Goal: Information Seeking & Learning: Learn about a topic

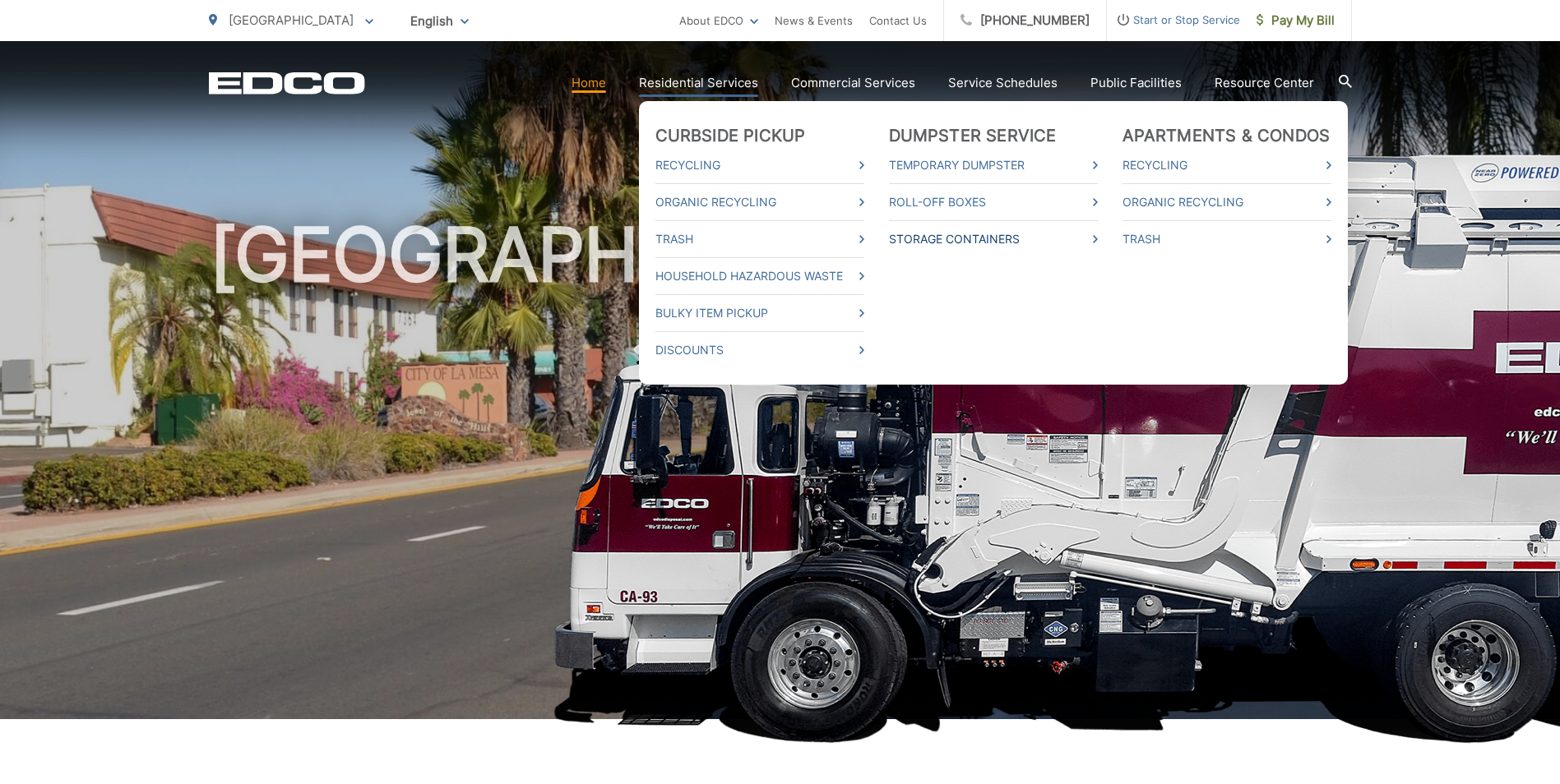
click at [952, 240] on link "Storage Containers" at bounding box center [993, 239] width 209 height 19
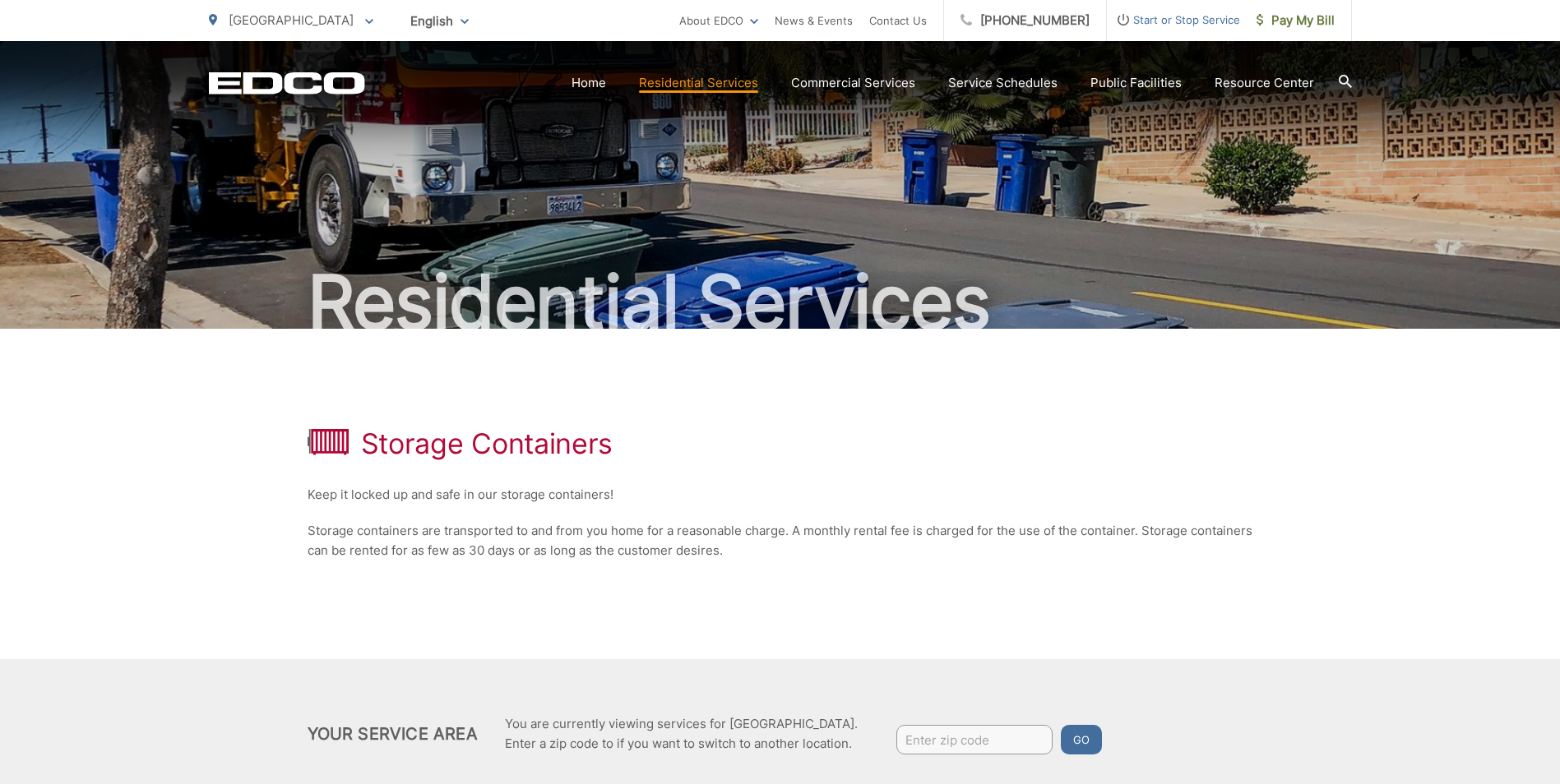
drag, startPoint x: 647, startPoint y: 260, endPoint x: 583, endPoint y: 352, distance: 112.1
click at [583, 352] on div "Storage Containers Keep it locked up and safe in our storage containers! Storag…" at bounding box center [780, 494] width 946 height 330
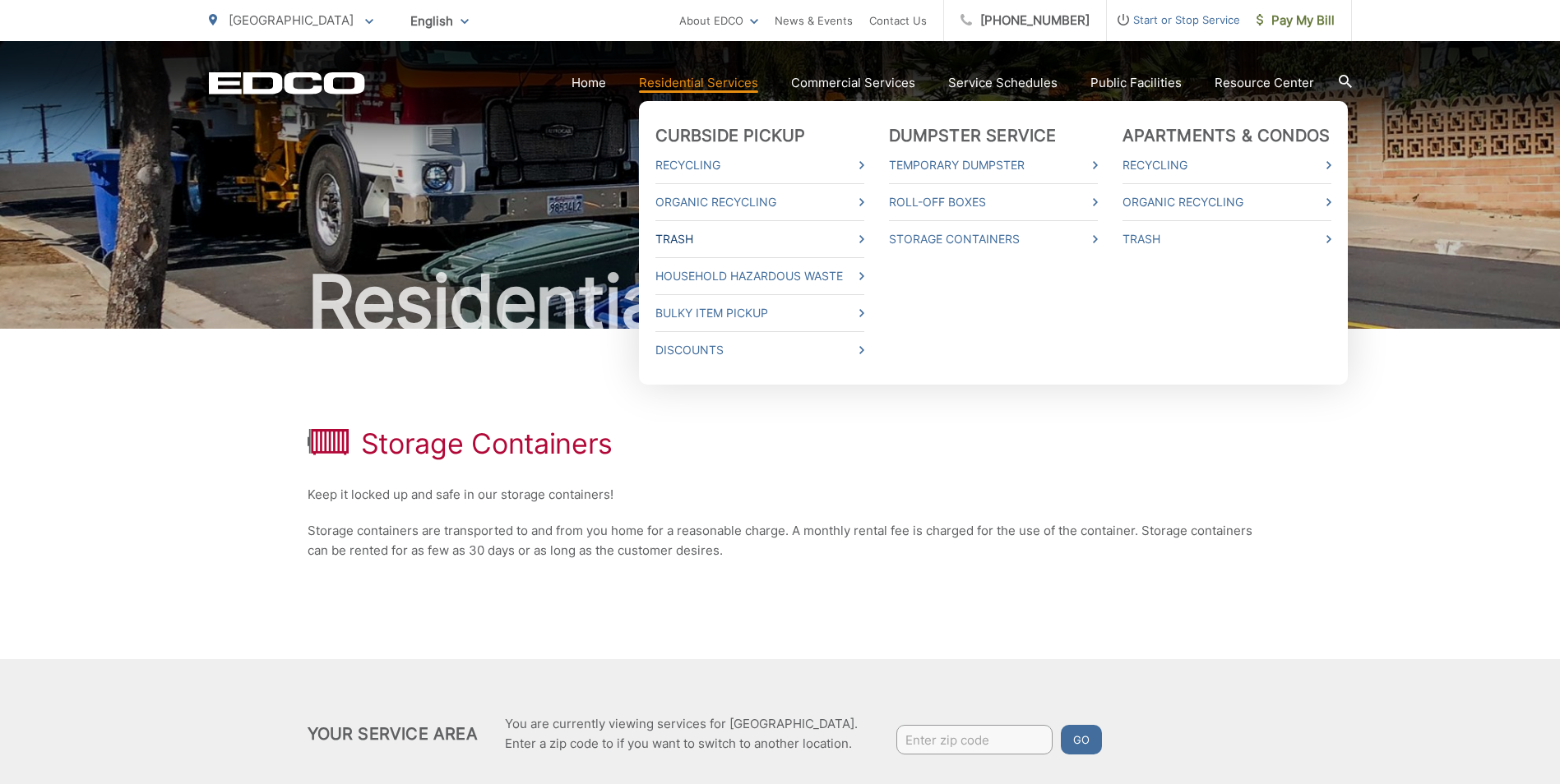
click at [709, 247] on link "Trash" at bounding box center [760, 239] width 209 height 19
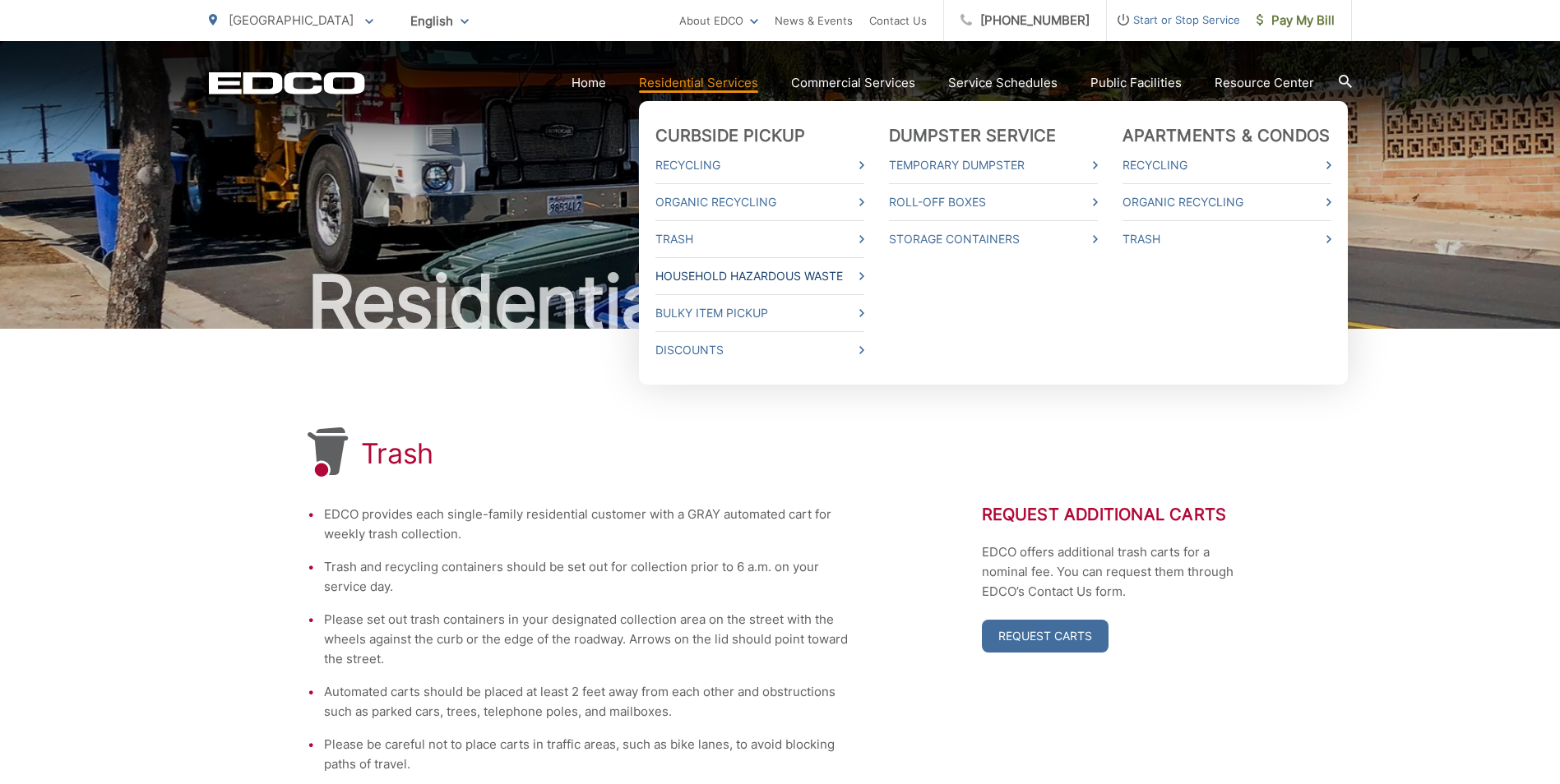
click at [737, 270] on link "Household Hazardous Waste" at bounding box center [760, 276] width 209 height 19
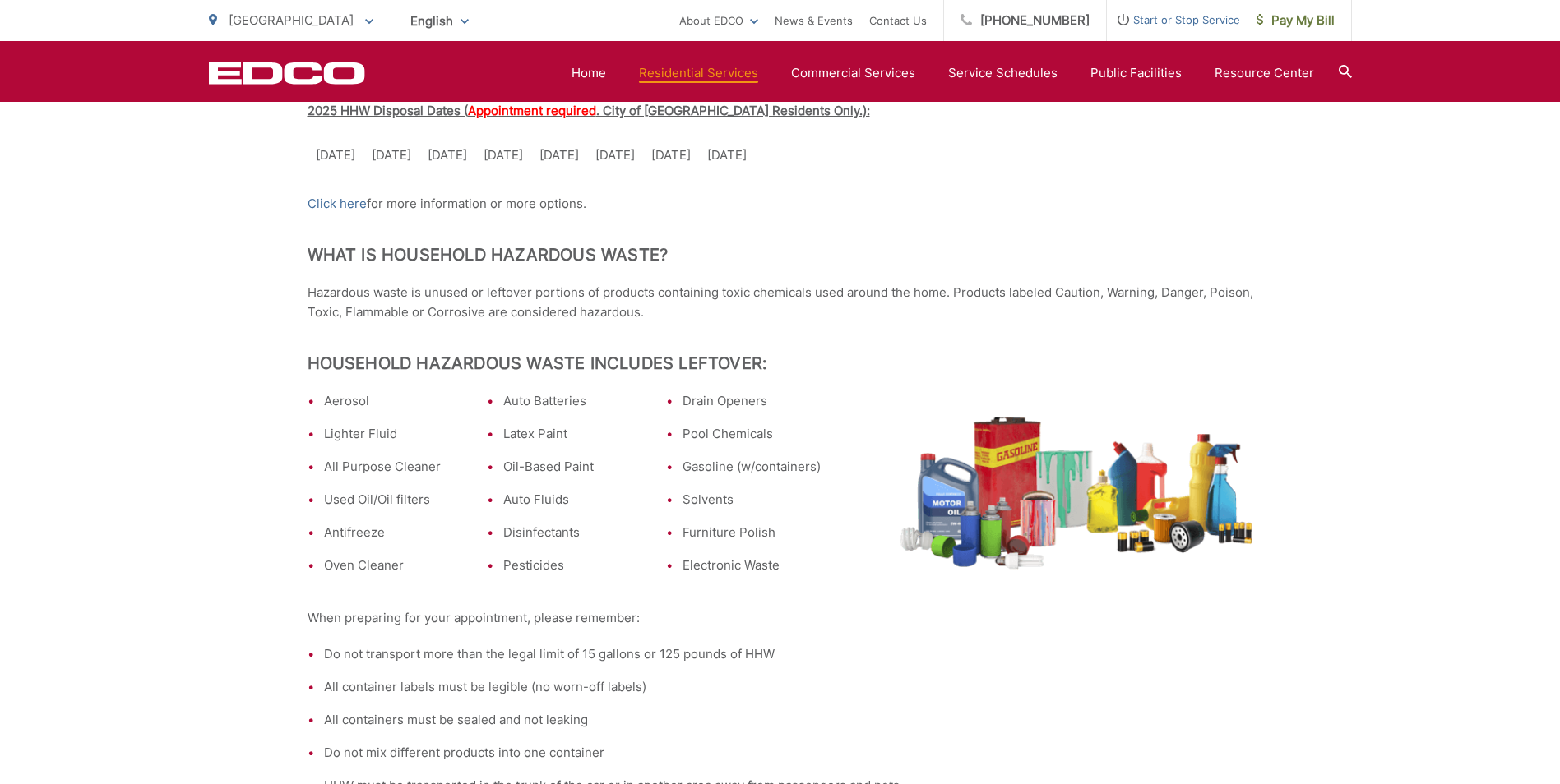
scroll to position [575, 0]
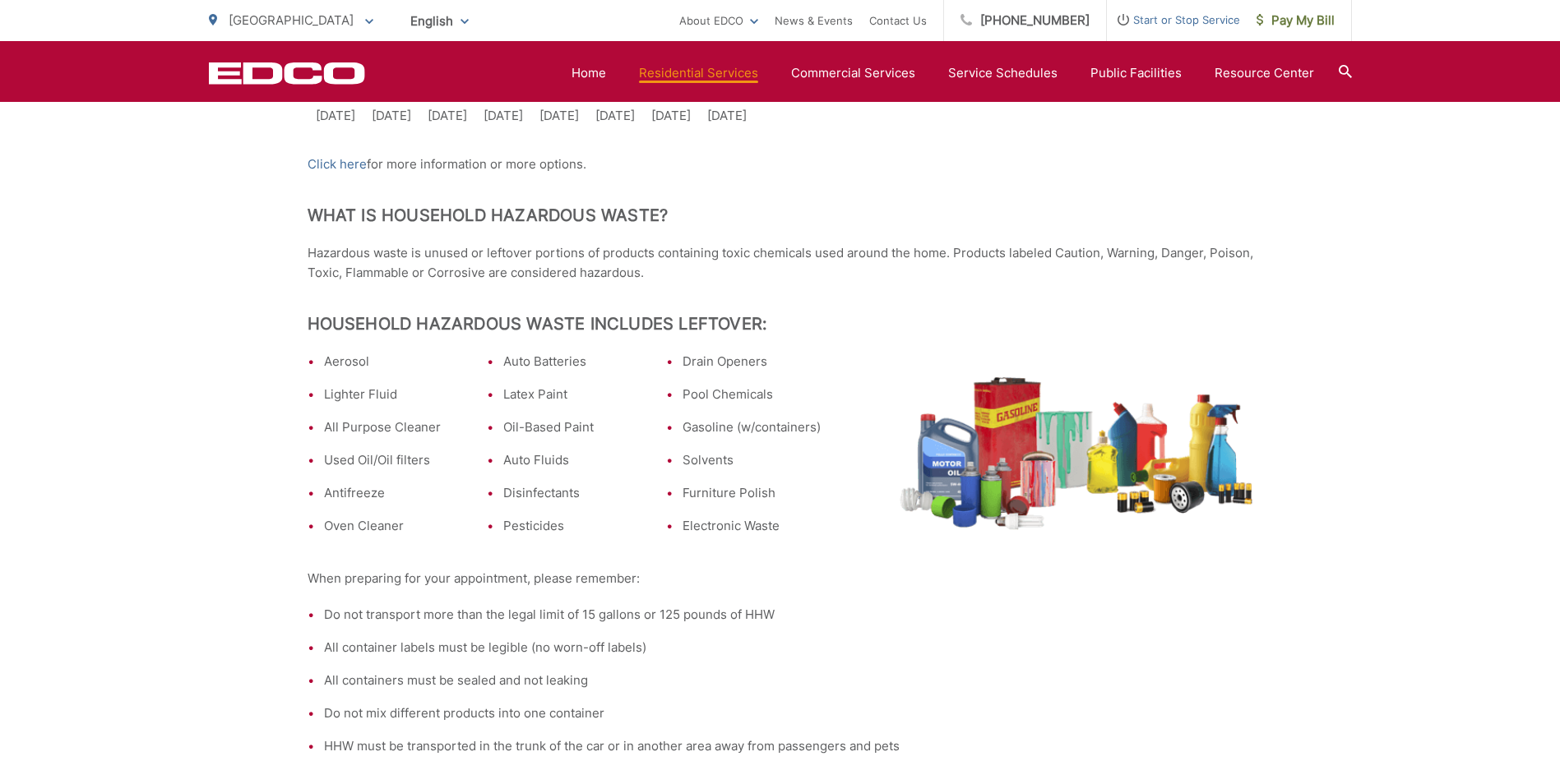
click at [755, 126] on td "Dec. 6" at bounding box center [727, 116] width 55 height 36
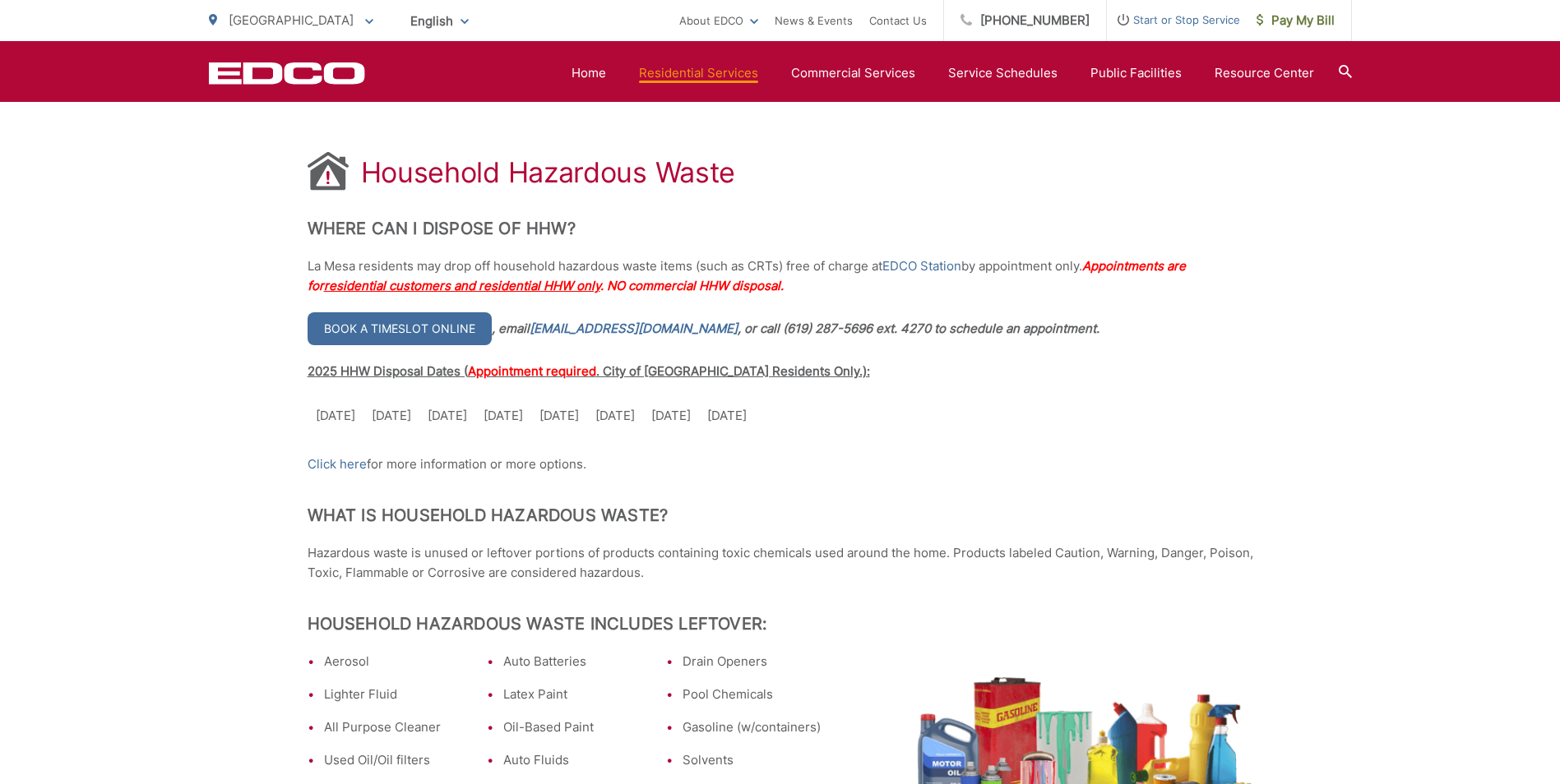
scroll to position [247, 0]
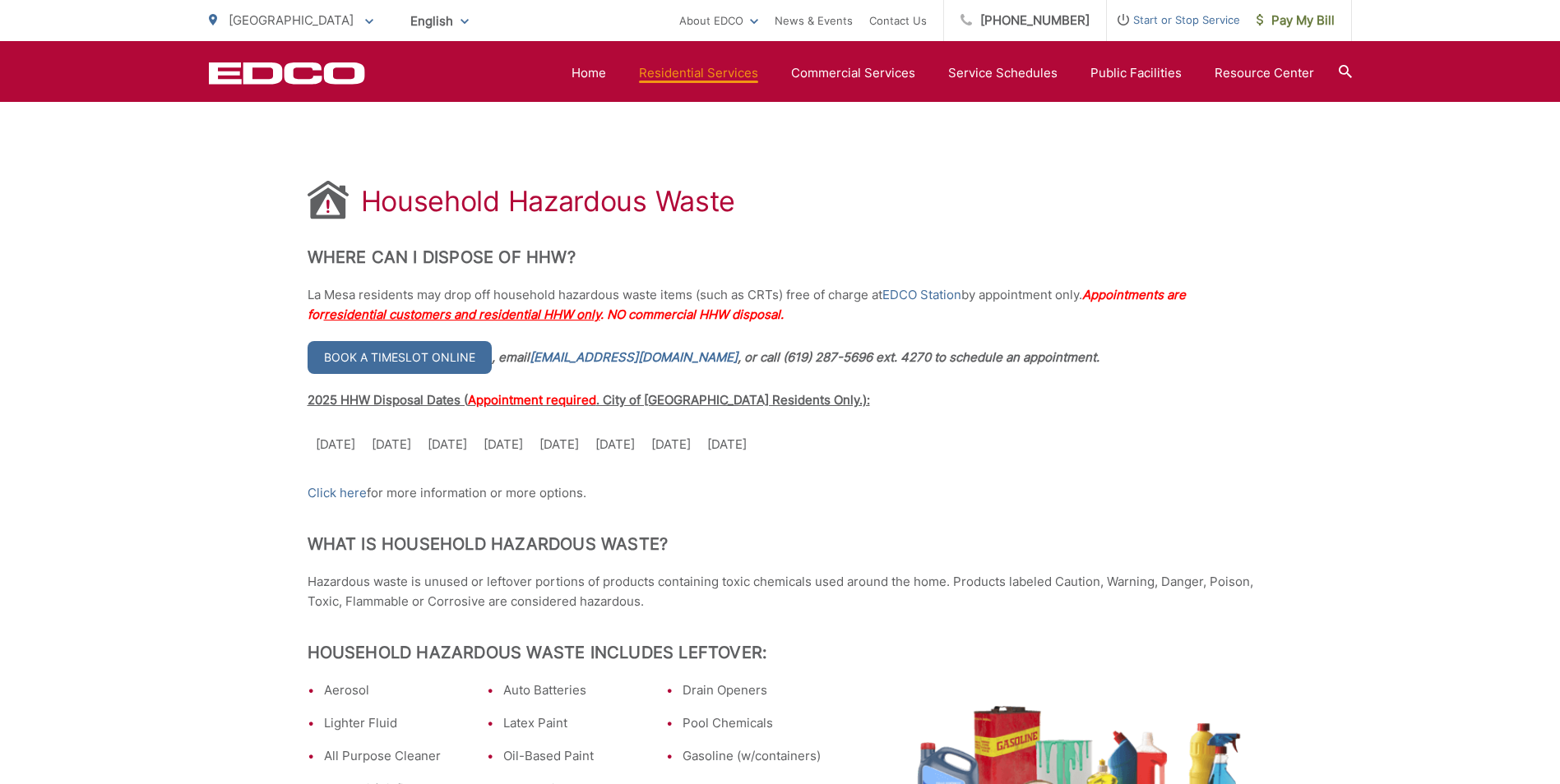
click at [825, 4] on li "News & Events" at bounding box center [814, 20] width 78 height 41
